Goal: Transaction & Acquisition: Register for event/course

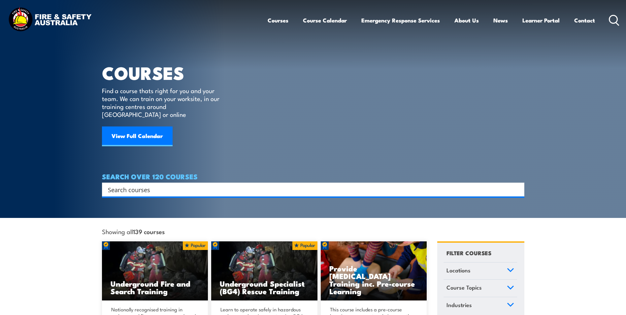
click at [129, 184] on input "Search input" at bounding box center [309, 189] width 402 height 10
type input "cpr"
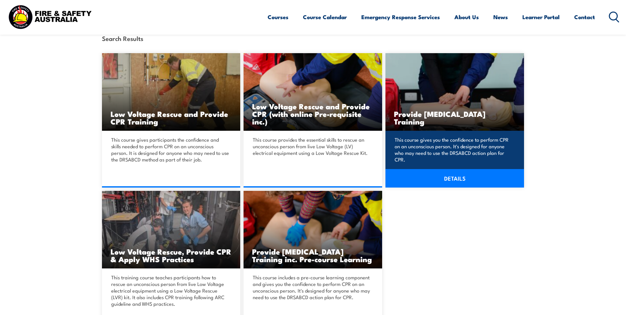
scroll to position [165, 0]
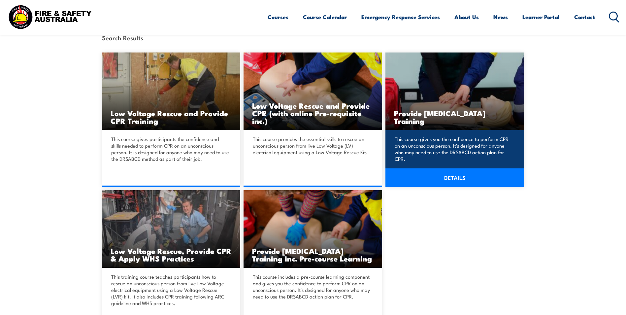
click at [452, 173] on link "DETAILS" at bounding box center [454, 177] width 139 height 18
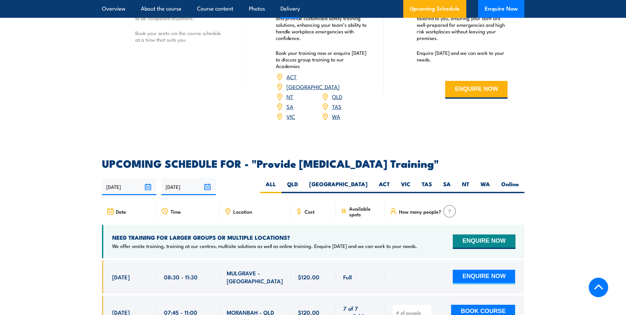
scroll to position [1121, 0]
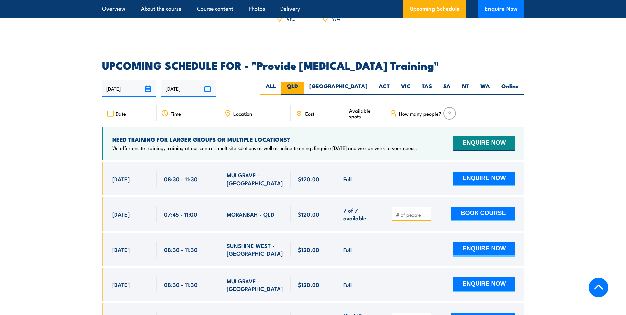
click at [303, 92] on label "QLD" at bounding box center [292, 88] width 22 height 13
click at [302, 86] on input "QLD" at bounding box center [300, 84] width 4 height 4
radio input "true"
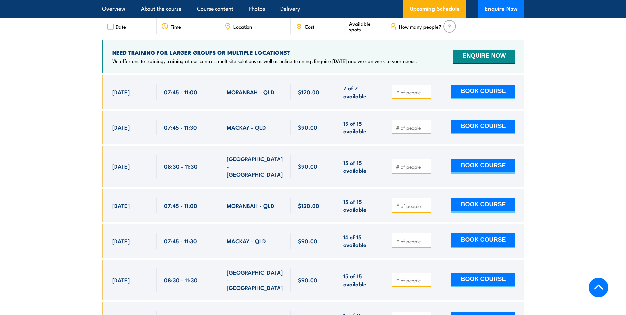
scroll to position [1220, 0]
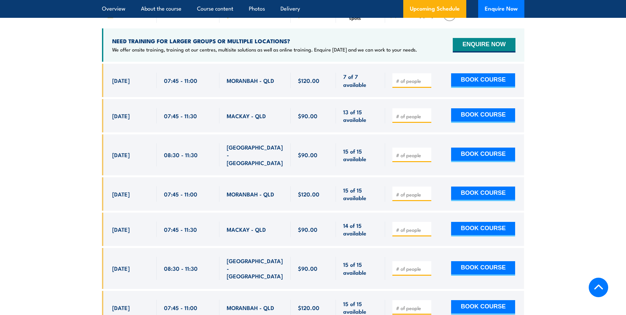
click at [407, 227] on input "number" at bounding box center [412, 229] width 33 height 7
type input "4"
click at [474, 223] on button "BOOK COURSE" at bounding box center [483, 229] width 64 height 15
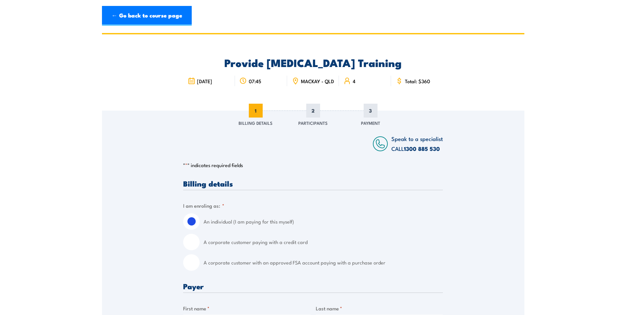
click at [193, 270] on input "A corporate customer with an approved FSA account paying with a purchase order" at bounding box center [191, 262] width 16 height 16
radio input "true"
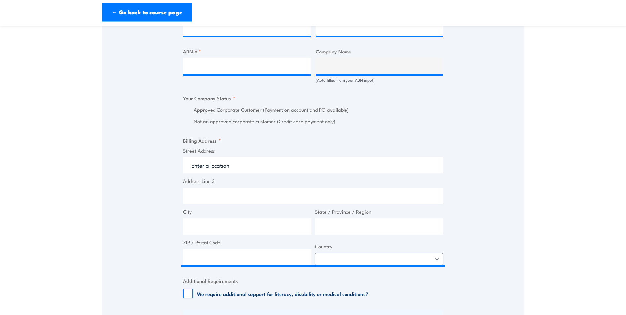
scroll to position [264, 0]
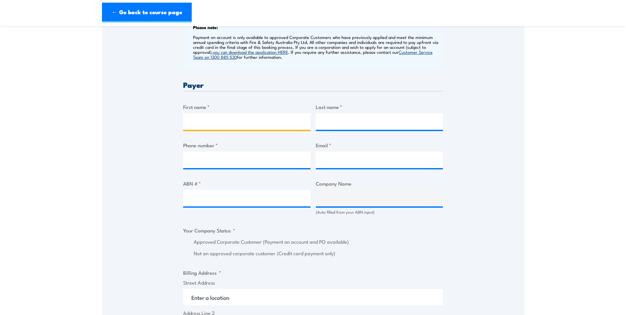
click at [195, 127] on input "First name *" at bounding box center [246, 121] width 127 height 16
type input "Stephanie"
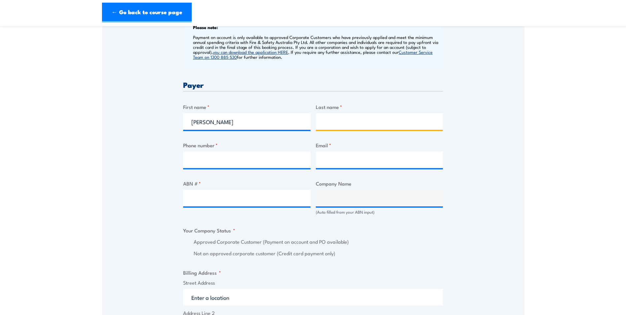
type input "WIX"
type input "0749602604"
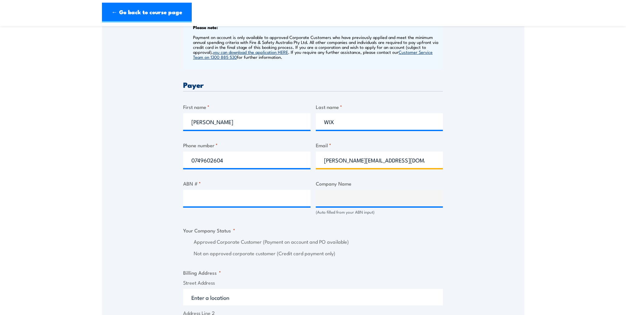
drag, startPoint x: 416, startPoint y: 164, endPoint x: 317, endPoint y: 161, distance: 98.3
click at [317, 161] on input "stephanie.wix@austchrome.com.au" at bounding box center [379, 159] width 127 height 16
type input "contactus@austchrome.com.au"
click at [218, 205] on input "ABN # *" at bounding box center [246, 198] width 127 height 16
type input "96061781753"
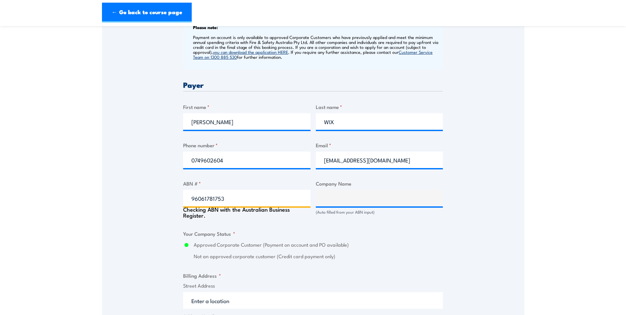
type input "AUSTCHROME PTY LTD"
radio input "true"
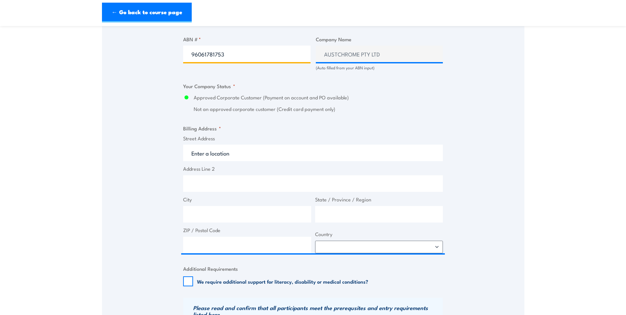
scroll to position [429, 0]
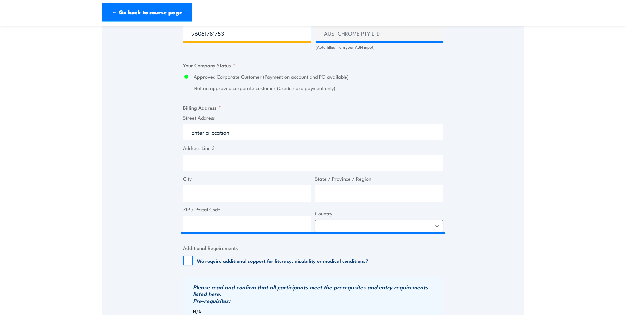
type input "96061781753"
click at [197, 137] on input "Street Address" at bounding box center [313, 132] width 260 height 16
type input "37 Commercial Ave, Paget QLD, Australia"
type input "37 Commercial Ave"
type input "Paget"
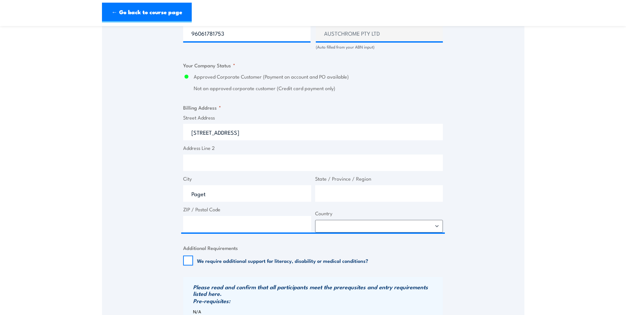
type input "[GEOGRAPHIC_DATA]"
type input "4740"
select select "Australia"
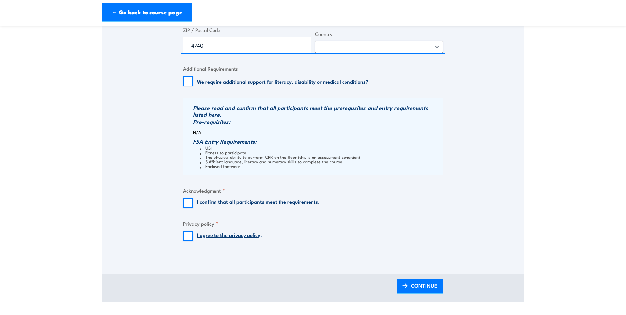
scroll to position [627, 0]
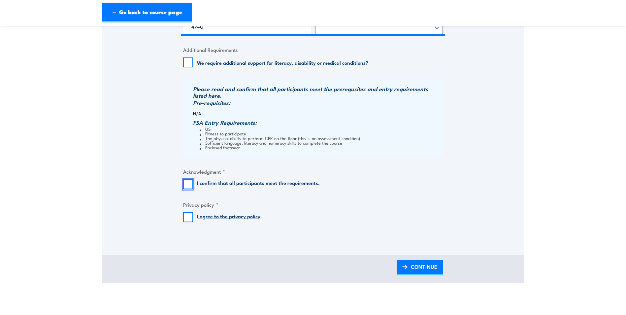
click at [190, 189] on input "I confirm that all participants meet the requirements." at bounding box center [188, 184] width 10 height 10
checkbox input "true"
click at [190, 221] on input "I agree to the privacy policy ." at bounding box center [188, 217] width 10 height 10
checkbox input "true"
click at [421, 266] on span "CONTINUE" at bounding box center [424, 266] width 26 height 17
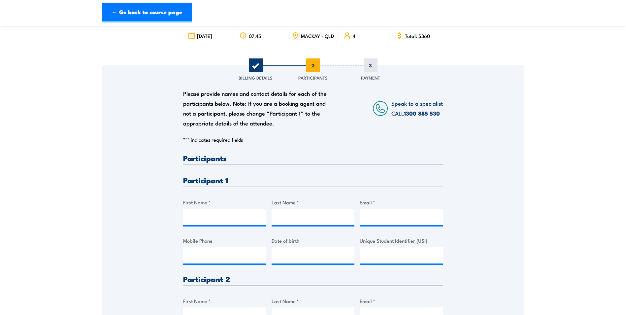
scroll to position [66, 0]
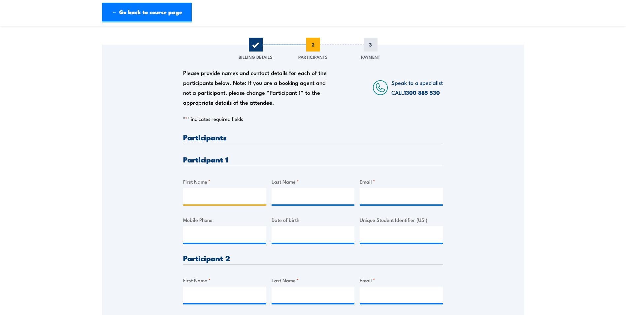
click at [201, 199] on input "First Name *" at bounding box center [224, 196] width 83 height 16
click at [368, 198] on input "Email *" at bounding box center [400, 196] width 83 height 16
paste input "katietweeds1394@gmail.com"
type input "katietweeds1394@gmail.com"
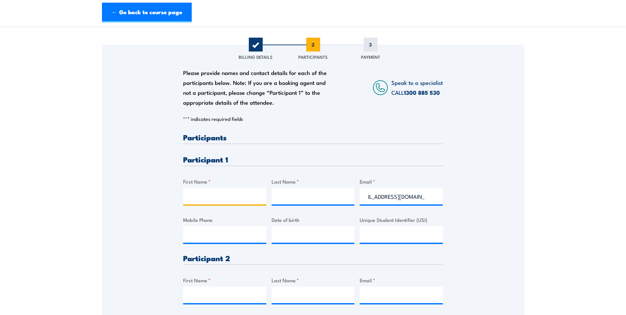
scroll to position [0, 0]
click at [204, 203] on input "First Name *" at bounding box center [224, 196] width 83 height 16
type input "Kaitlin"
type input "Tweedale"
click at [196, 239] on input "Mobile Phone" at bounding box center [224, 234] width 83 height 16
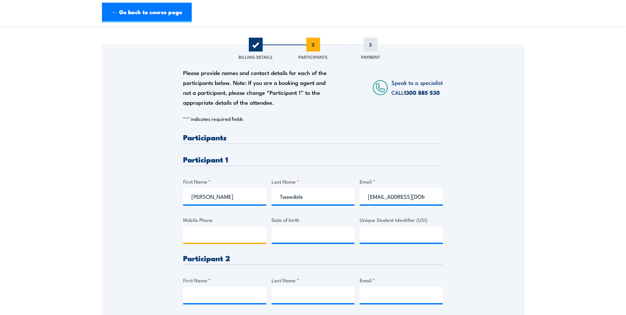
click at [191, 240] on input "Mobile Phone" at bounding box center [224, 234] width 83 height 16
paste input "0400 547 776"
type input "0400 547 776"
type input "__/__/____"
click at [297, 238] on input "__/__/____" at bounding box center [312, 234] width 83 height 16
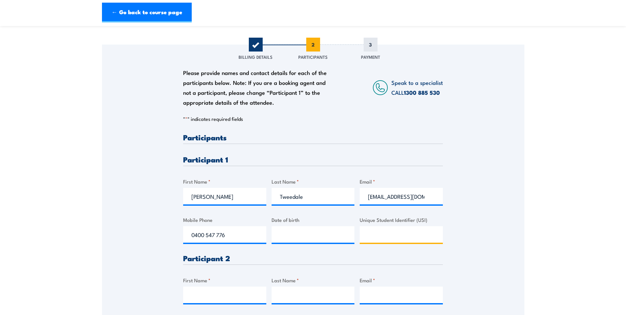
click at [379, 239] on input "Unique Student Identifier (USI)" at bounding box center [400, 234] width 83 height 16
paste input "CFSSQDJZTD"
type input "CFSSQDJZTD"
type input "__/__/____"
click at [281, 236] on input "__/__/____" at bounding box center [312, 234] width 83 height 16
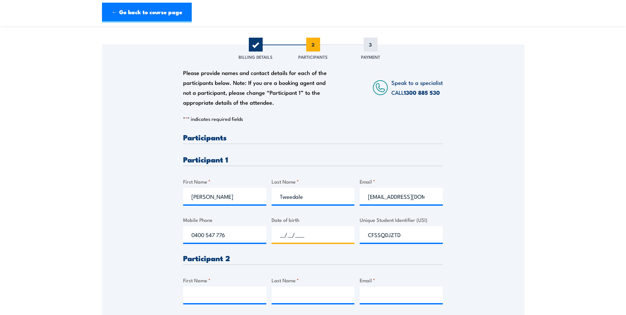
click at [287, 240] on input "__/__/____" at bounding box center [312, 234] width 83 height 16
type input "13/10/1994"
click at [198, 301] on input "First Name *" at bounding box center [224, 294] width 83 height 16
click at [200, 297] on input "First Name *" at bounding box center [224, 294] width 83 height 16
type input "James"
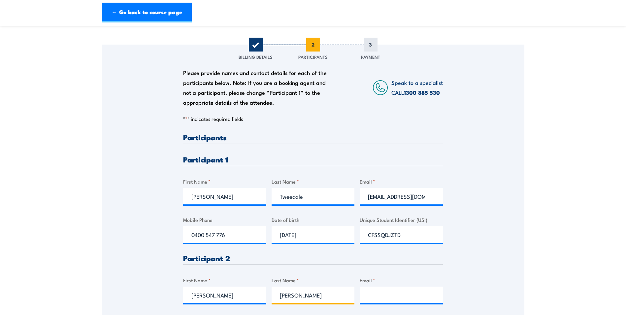
type input "McGann"
click at [371, 296] on input "Email *" at bounding box center [400, 294] width 83 height 16
paste input "J.wert@hotmail.com"
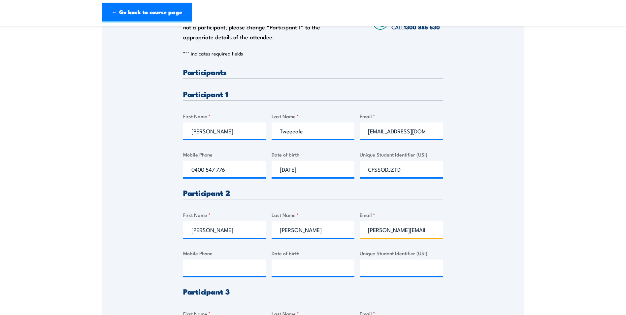
scroll to position [132, 0]
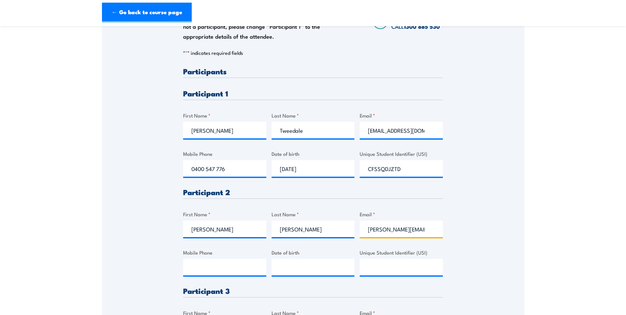
type input "J.wert@hotmail.com"
drag, startPoint x: 208, startPoint y: 267, endPoint x: 170, endPoint y: 268, distance: 38.3
click at [208, 267] on input "Mobile Phone" at bounding box center [224, 267] width 83 height 16
click at [192, 272] on input "Mobile Phone" at bounding box center [224, 267] width 83 height 16
paste input "0447 566 146"
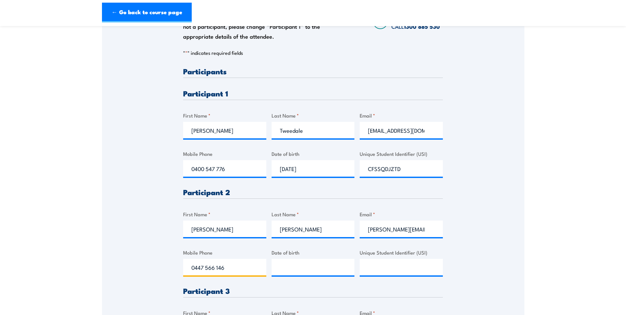
type input "0447 566 146"
type input "__/__/____"
click at [297, 269] on input "__/__/____" at bounding box center [312, 267] width 83 height 16
click at [281, 272] on input "__/__/____" at bounding box center [312, 267] width 83 height 16
type input "22/10/1991"
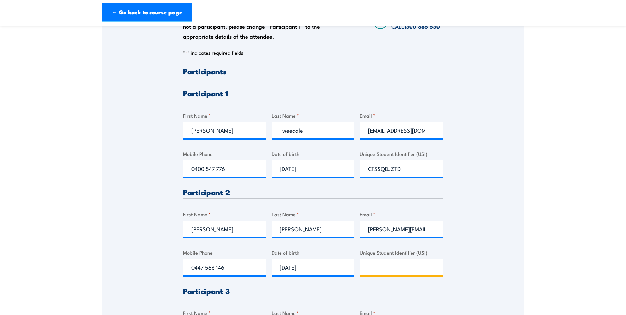
click at [374, 274] on input "Unique Student Identifier (USI)" at bounding box center [400, 267] width 83 height 16
click at [368, 270] on input "Unique Student Identifier (USI)" at bounding box center [400, 267] width 83 height 16
paste input "RP8BMSYA33"
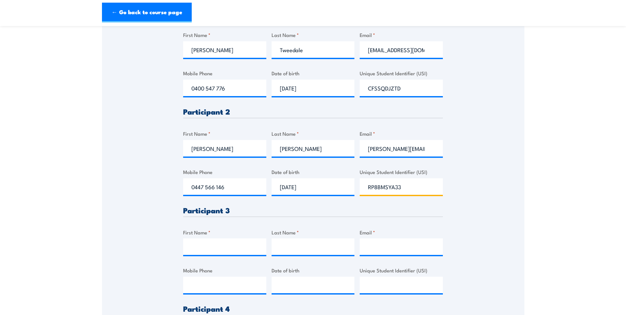
scroll to position [264, 0]
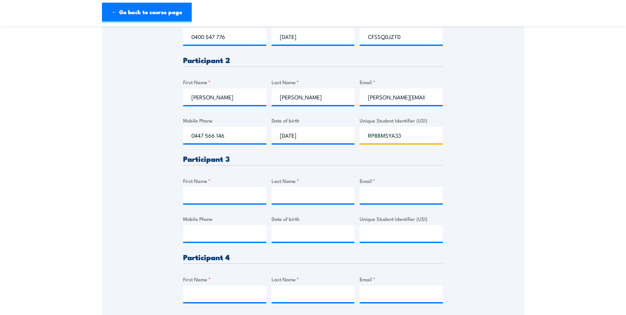
type input "RP8BMSYA33"
click at [187, 198] on input "First Name *" at bounding box center [224, 195] width 83 height 16
type input "Michael"
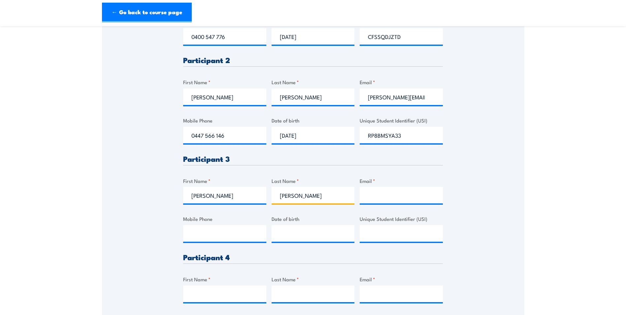
type input "Briese"
click at [376, 203] on input "Email *" at bounding box center [400, 195] width 83 height 16
paste input "m.briese@outlook.com"
type input "m.briese@outlook.com"
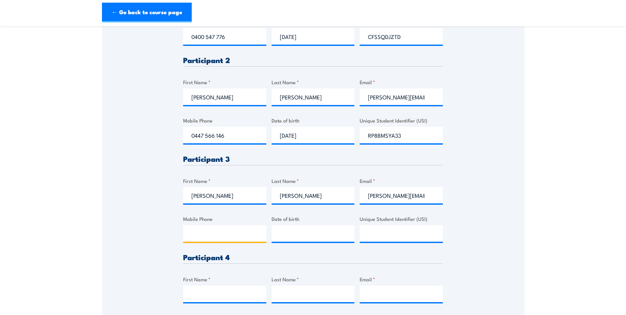
click at [191, 239] on input "Mobile Phone" at bounding box center [224, 233] width 83 height 16
paste input "m.briese@outlook.com"
type input "m.briese@outlook.com"
type input "__/__/____"
click at [284, 240] on input "__/__/____" at bounding box center [312, 233] width 83 height 16
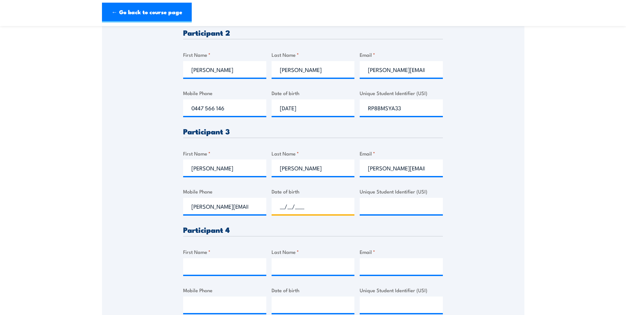
scroll to position [297, 0]
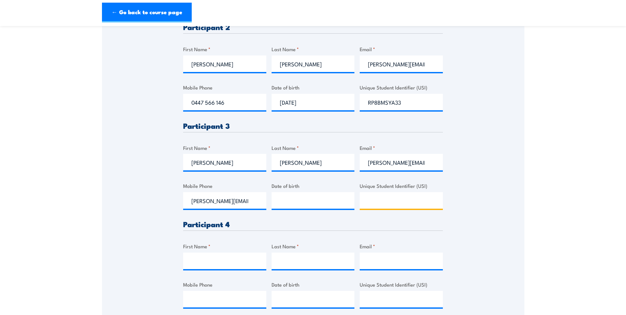
click at [375, 207] on input "Unique Student Identifier (USI)" at bounding box center [400, 200] width 83 height 16
paste input "WLK9KU3NT7"
type input "WLK9KU3NT7"
click at [279, 206] on input "__/__/____" at bounding box center [312, 200] width 83 height 16
type input "30/07/1992"
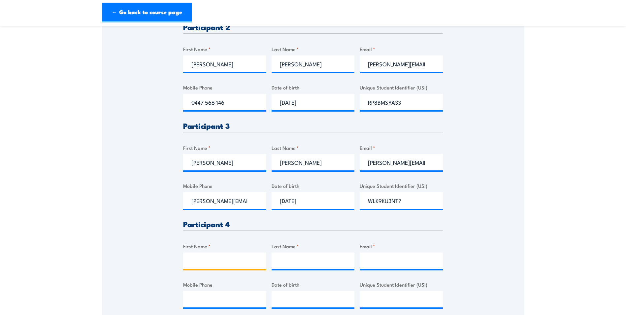
click at [215, 260] on input "First Name *" at bounding box center [224, 260] width 83 height 16
click at [196, 267] on input "First Name *" at bounding box center [224, 260] width 83 height 16
type input "Ricky"
type input "Ogilvie"
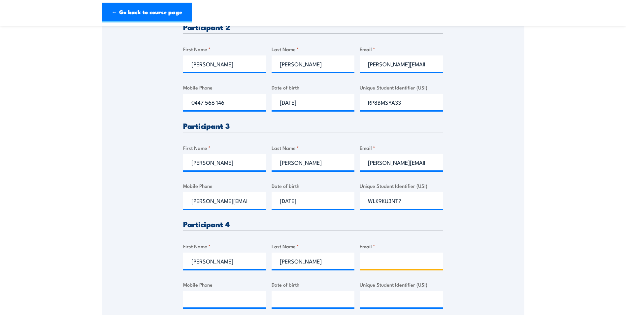
click at [371, 265] on input "Email *" at bounding box center [400, 260] width 83 height 16
click at [381, 265] on input "Email *" at bounding box center [400, 260] width 83 height 16
paste input "Rickyogilvie1@outlook.com"
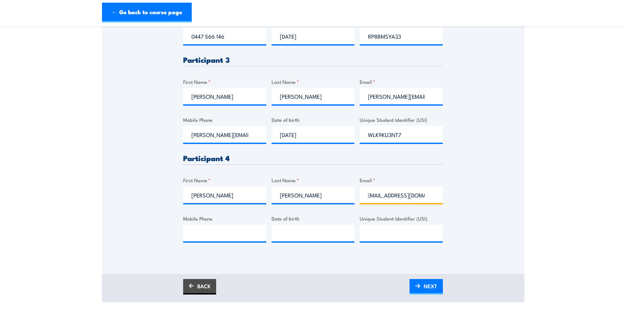
scroll to position [0, 0]
type input "Rickyogilvie1@outlook.com.au"
drag, startPoint x: 202, startPoint y: 235, endPoint x: 207, endPoint y: 233, distance: 5.9
click at [202, 235] on input "Mobile Phone" at bounding box center [224, 233] width 83 height 16
click at [201, 236] on input "Mobile Phone" at bounding box center [224, 233] width 83 height 16
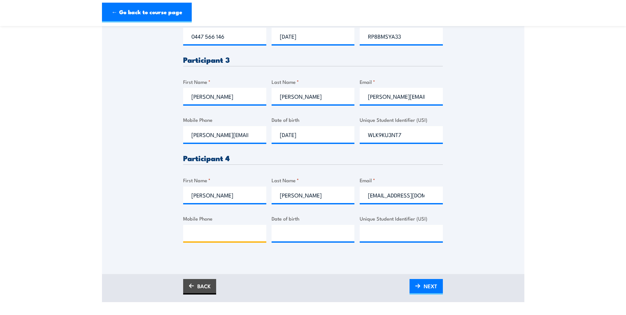
paste input "0401 365 904"
type input "0401 365 904"
type input "__/__/____"
click at [282, 239] on input "__/__/____" at bounding box center [312, 233] width 83 height 16
click at [281, 240] on input "__/__/____" at bounding box center [312, 233] width 83 height 16
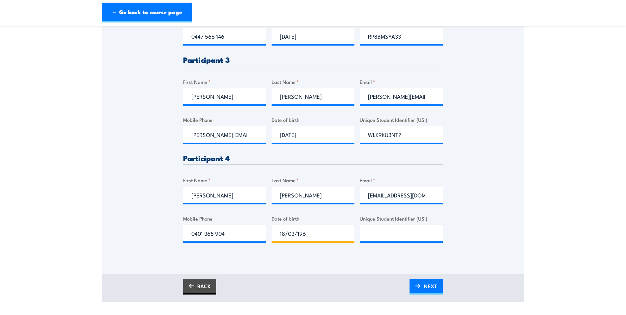
type input "18/03/1964"
click at [378, 239] on input "Unique Student Identifier (USI)" at bounding box center [400, 233] width 83 height 16
click at [377, 237] on input "Unique Student Identifier (USI)" at bounding box center [400, 233] width 83 height 16
paste input "7BEBS6SUFL"
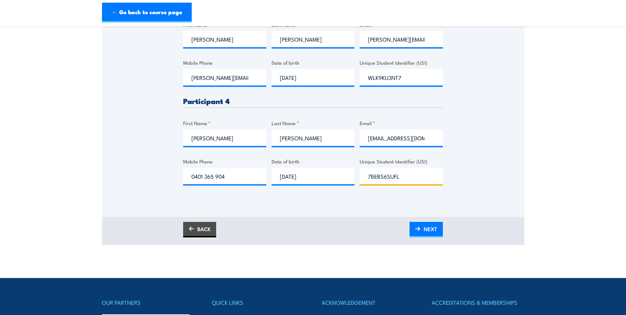
scroll to position [429, 0]
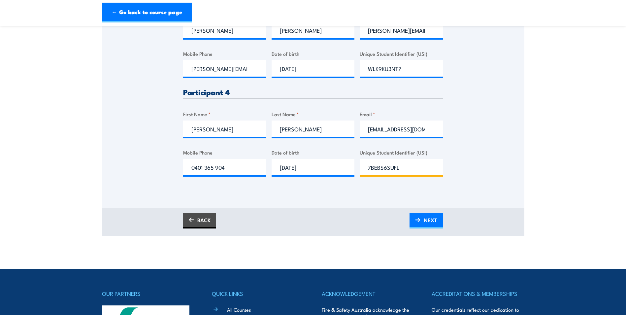
type input "7BEBS6SUFL"
click at [421, 222] on link "NEXT" at bounding box center [425, 220] width 33 height 15
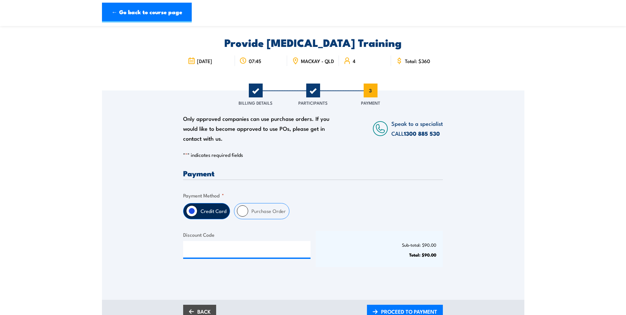
scroll to position [0, 0]
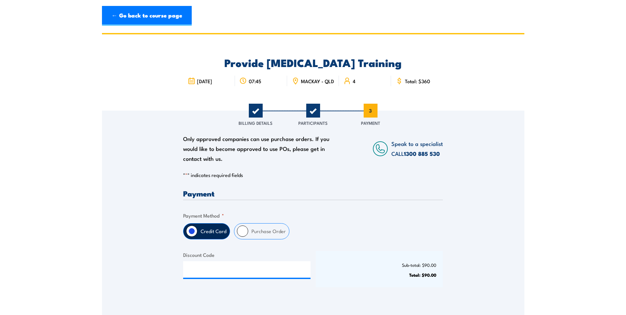
click at [243, 235] on input "Purchase Order" at bounding box center [242, 230] width 11 height 11
radio input "true"
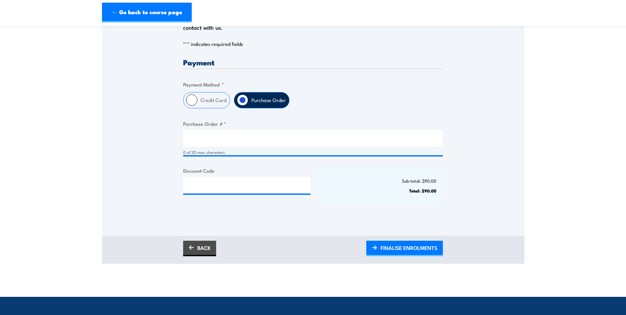
scroll to position [132, 0]
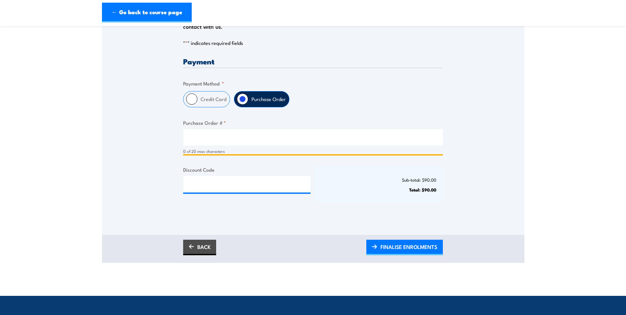
click at [194, 142] on input "Purchase Order # *" at bounding box center [313, 137] width 260 height 16
click at [193, 143] on input "Purchase Order # *" at bounding box center [313, 137] width 260 height 16
type input "PO000014228"
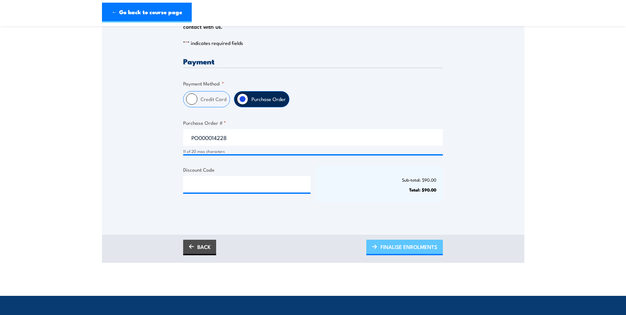
click at [408, 252] on span "FINALISE ENROLMENTS" at bounding box center [408, 246] width 57 height 17
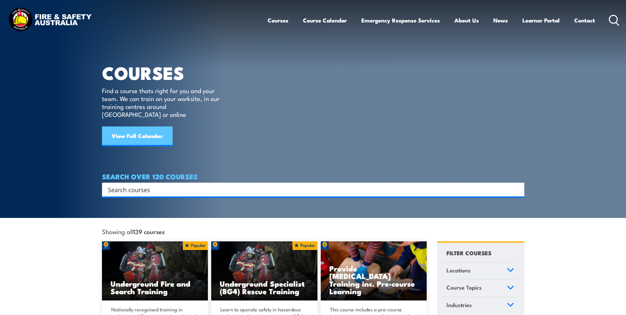
click at [135, 127] on link "View Full Calendar" at bounding box center [137, 136] width 71 height 20
click at [326, 20] on link "Course Calendar" at bounding box center [325, 20] width 44 height 17
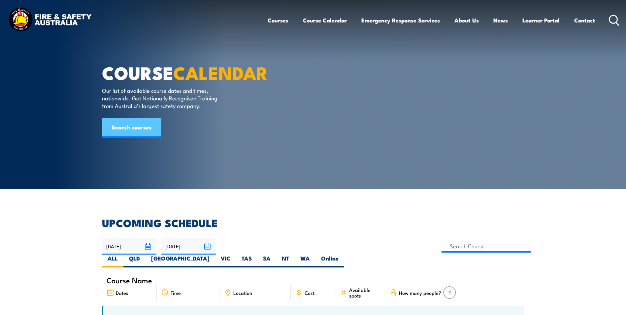
click at [131, 138] on link "Search courses" at bounding box center [131, 128] width 59 height 20
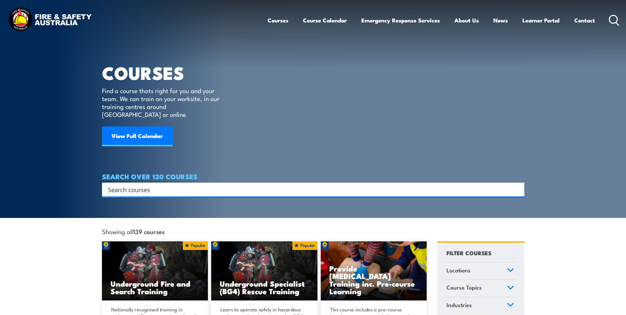
click at [117, 184] on input "Search input" at bounding box center [309, 189] width 402 height 10
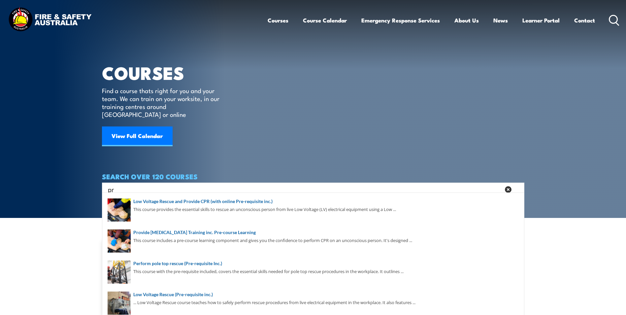
type input "p"
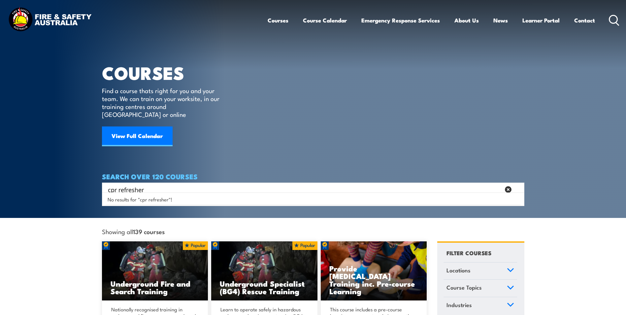
type input "cpr refresher"
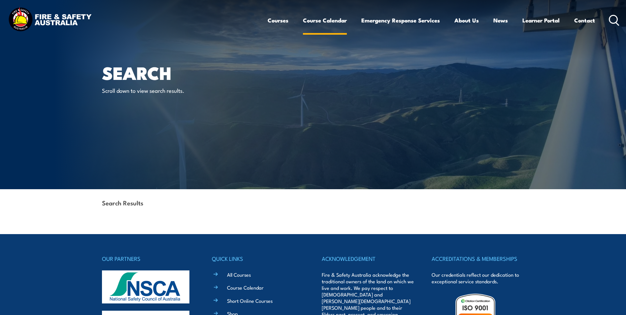
click at [334, 19] on link "Course Calendar" at bounding box center [325, 20] width 44 height 17
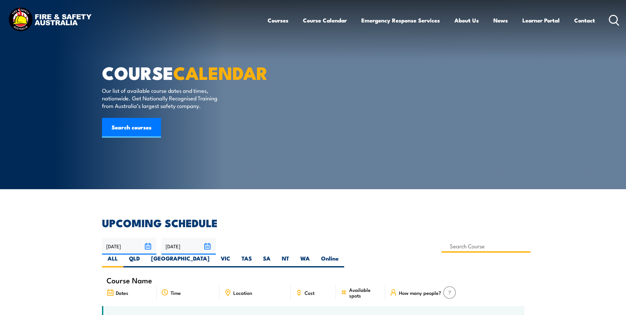
click at [441, 243] on input at bounding box center [485, 245] width 89 height 13
type input "Low Voltage Rescue and Provide CPR Training"
click at [145, 254] on label "QLD" at bounding box center [134, 260] width 22 height 13
click at [144, 254] on input "QLD" at bounding box center [142, 256] width 4 height 4
radio input "true"
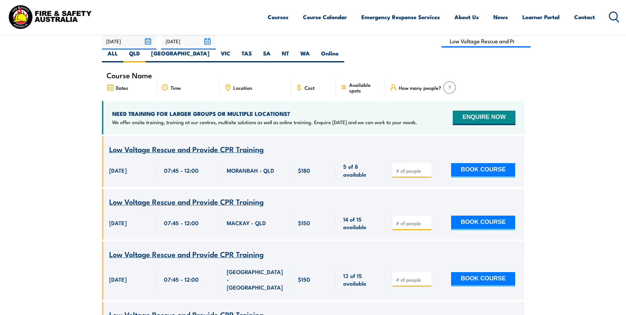
scroll to position [119, 0]
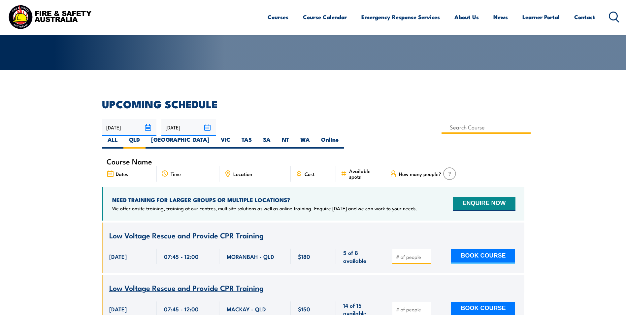
click at [441, 126] on input at bounding box center [485, 127] width 89 height 13
type input "cpr"
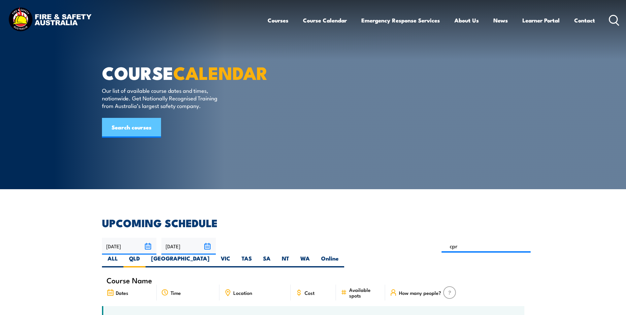
click at [137, 138] on link "Search courses" at bounding box center [131, 128] width 59 height 20
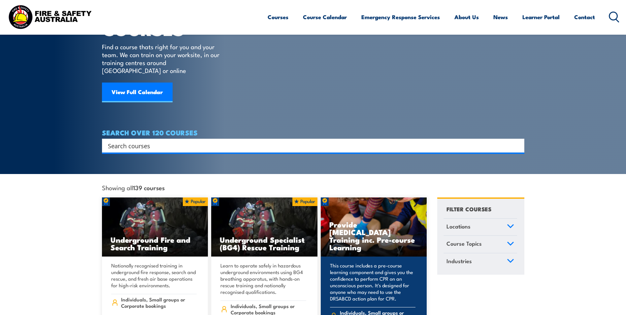
scroll to position [33, 0]
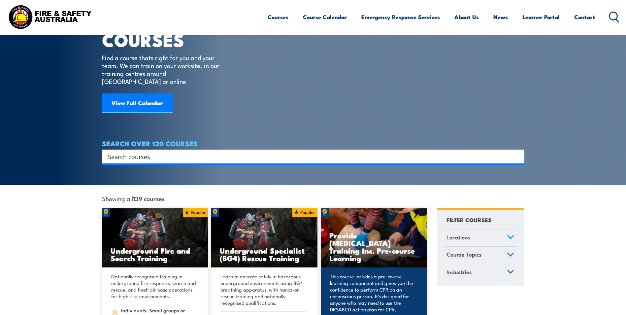
click at [373, 237] on h3 "Provide [MEDICAL_DATA] Training inc. Pre-course Learning" at bounding box center [373, 246] width 89 height 30
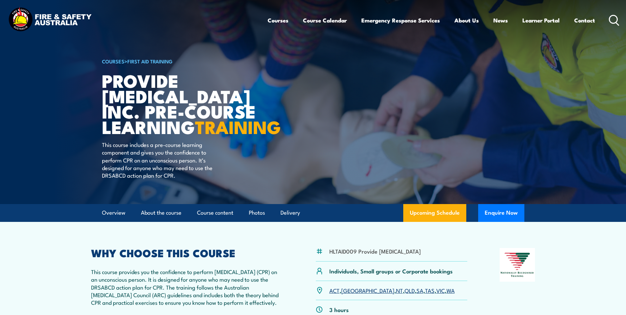
click at [103, 80] on h1 "Provide Cardiopulmonary Resuscitation inc. Pre-course Learning TRAINING" at bounding box center [183, 104] width 163 height 62
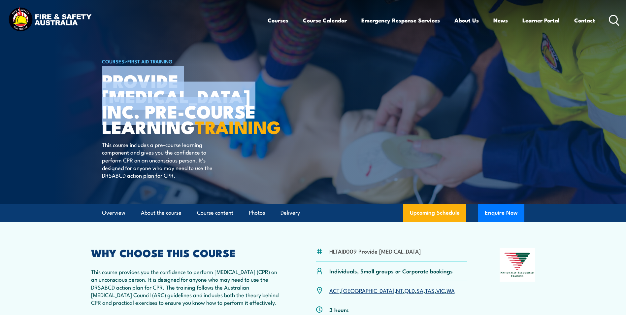
drag, startPoint x: 103, startPoint y: 80, endPoint x: 242, endPoint y: 110, distance: 142.1
click at [242, 110] on h1 "Provide Cardiopulmonary Resuscitation inc. Pre-course Learning TRAINING" at bounding box center [183, 104] width 163 height 62
copy h1 "Provide Cardiopulmonary Resuscitation"
click at [155, 60] on link "First Aid Training" at bounding box center [149, 60] width 45 height 7
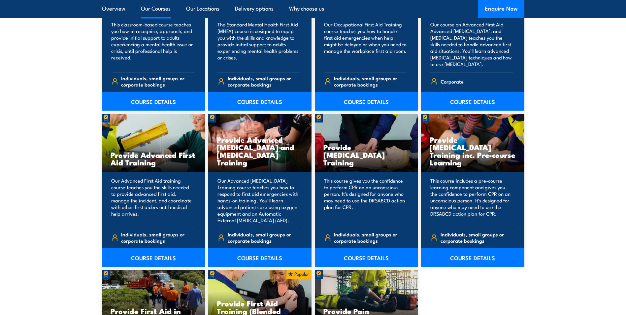
scroll to position [758, 0]
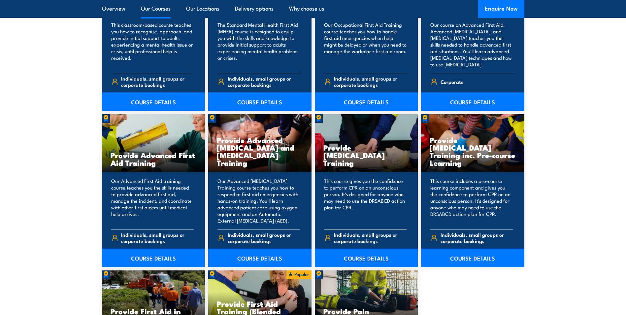
click at [362, 258] on link "COURSE DETAILS" at bounding box center [366, 257] width 103 height 18
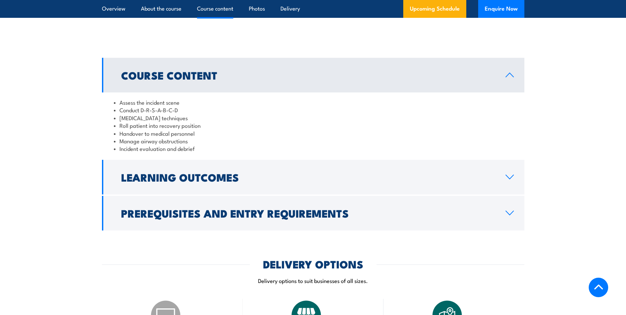
scroll to position [660, 0]
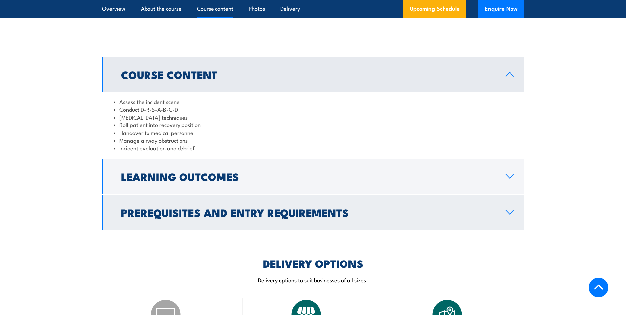
click at [507, 214] on icon at bounding box center [510, 212] width 8 height 4
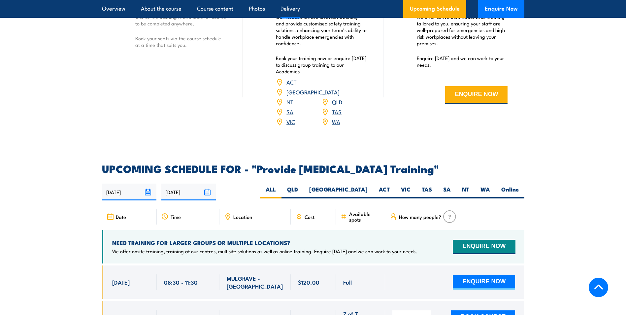
scroll to position [1055, 0]
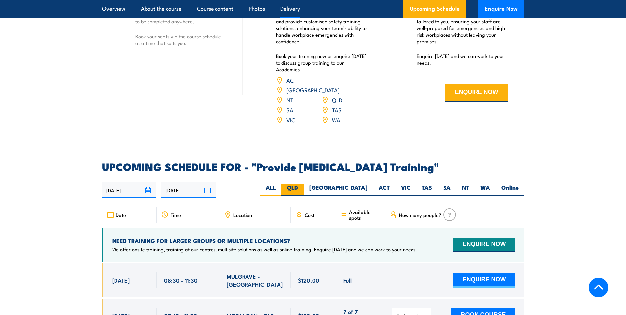
click at [303, 193] on label "QLD" at bounding box center [292, 189] width 22 height 13
click at [302, 188] on input "QLD" at bounding box center [300, 185] width 4 height 4
radio input "true"
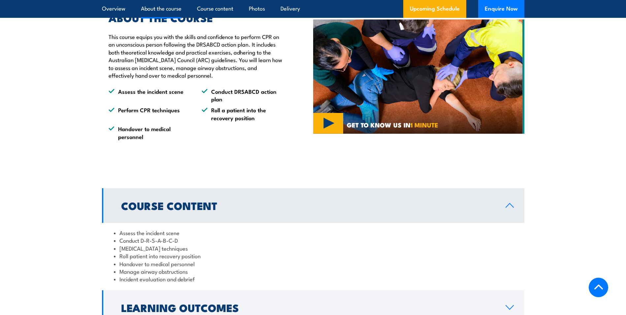
scroll to position [527, 0]
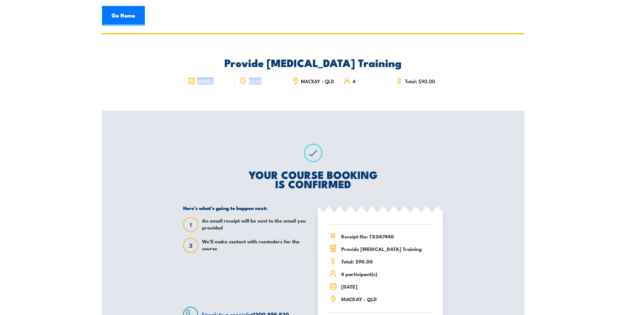
drag, startPoint x: 200, startPoint y: 79, endPoint x: 266, endPoint y: 85, distance: 66.6
click at [266, 85] on div "[DATE]" at bounding box center [313, 80] width 260 height 23
copy div "[DATE] 07:45"
click at [349, 84] on icon at bounding box center [348, 82] width 2 height 3
click at [353, 82] on span "4" at bounding box center [354, 81] width 3 height 6
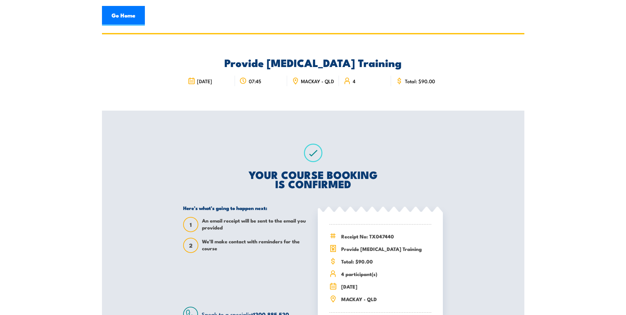
click at [348, 81] on icon at bounding box center [346, 80] width 7 height 7
